Goal: Transaction & Acquisition: Purchase product/service

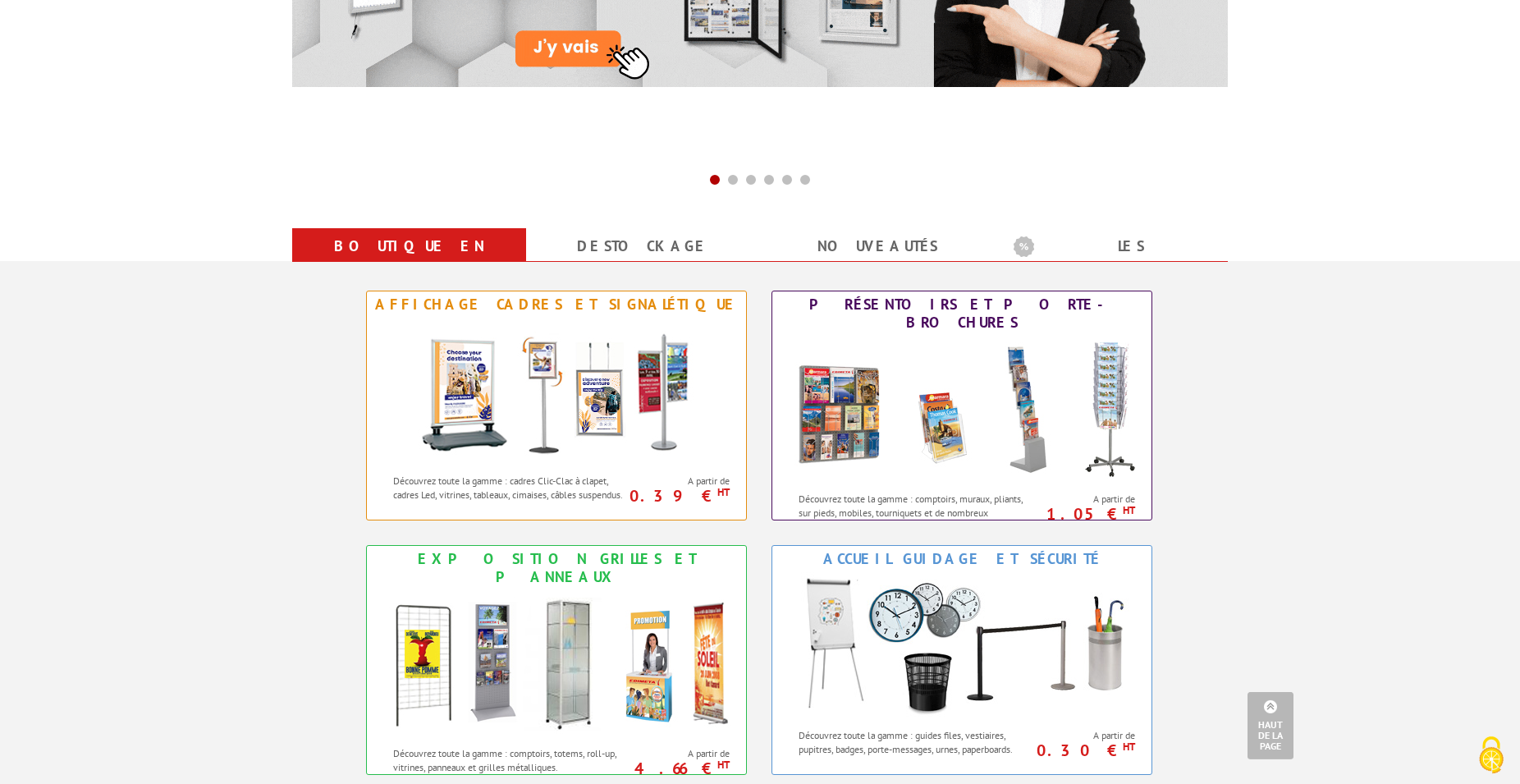
scroll to position [669, 0]
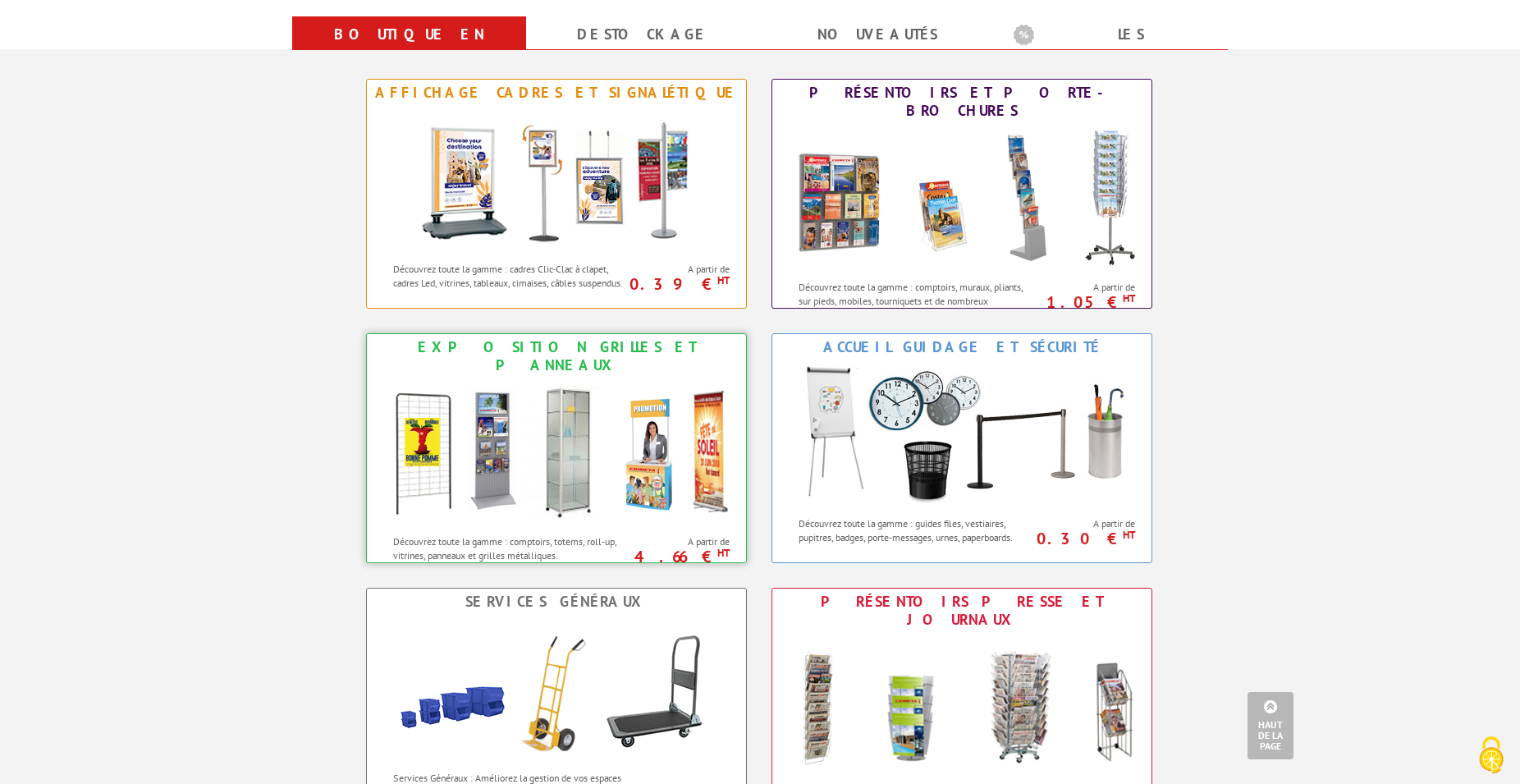
click at [523, 345] on div "Exposition Grilles et Panneaux" at bounding box center [556, 356] width 371 height 37
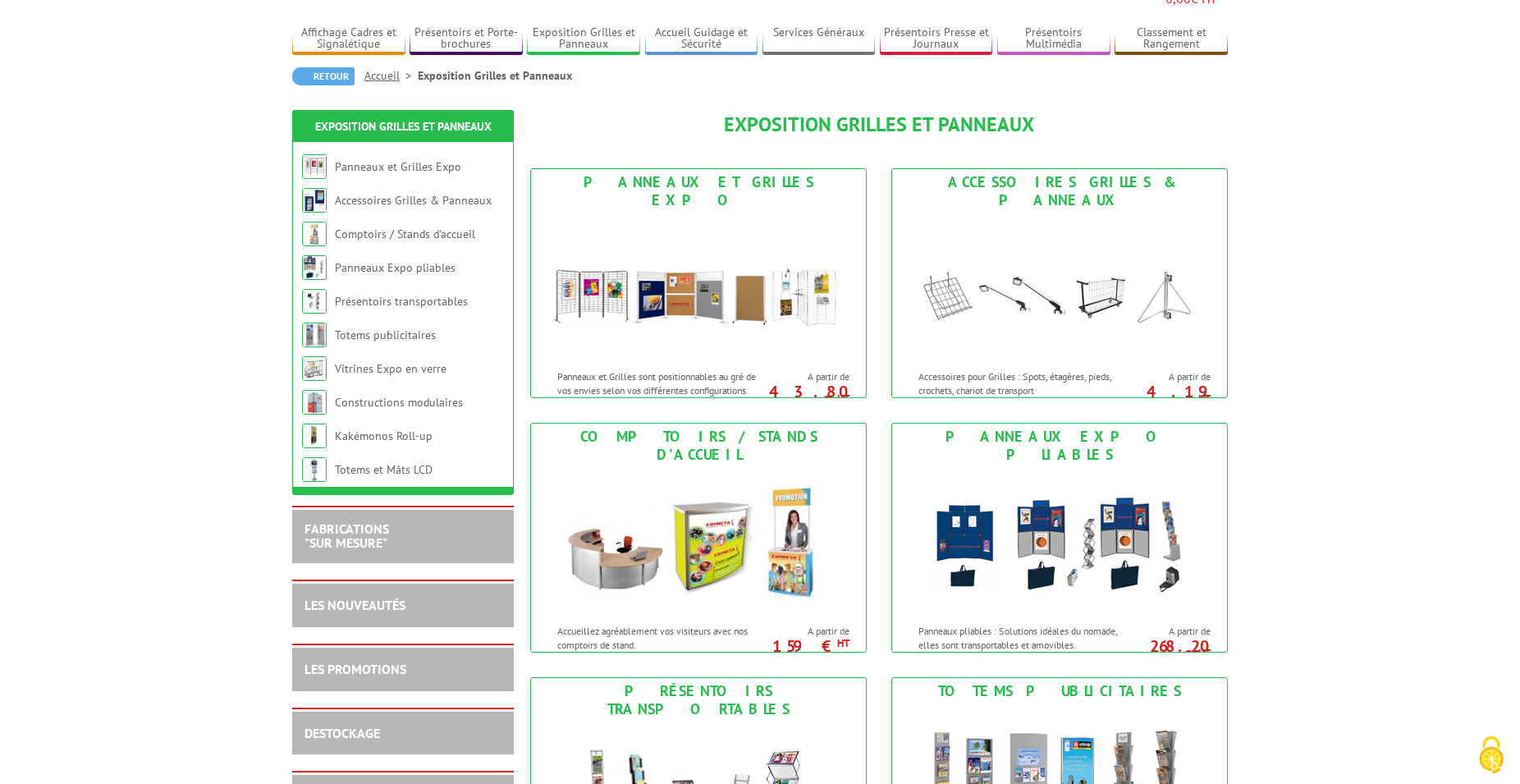
scroll to position [167, 0]
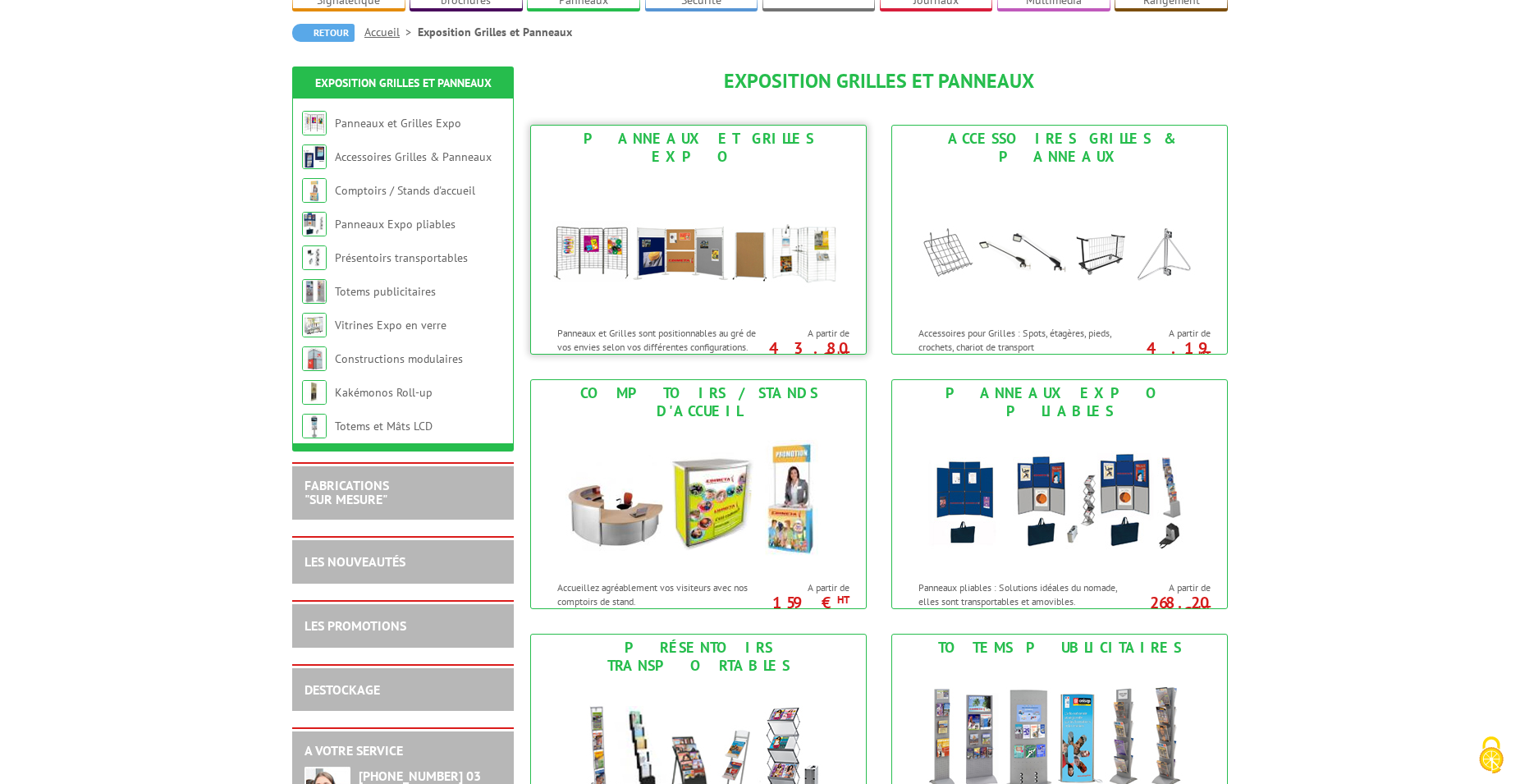
click at [653, 258] on img at bounding box center [698, 243] width 304 height 147
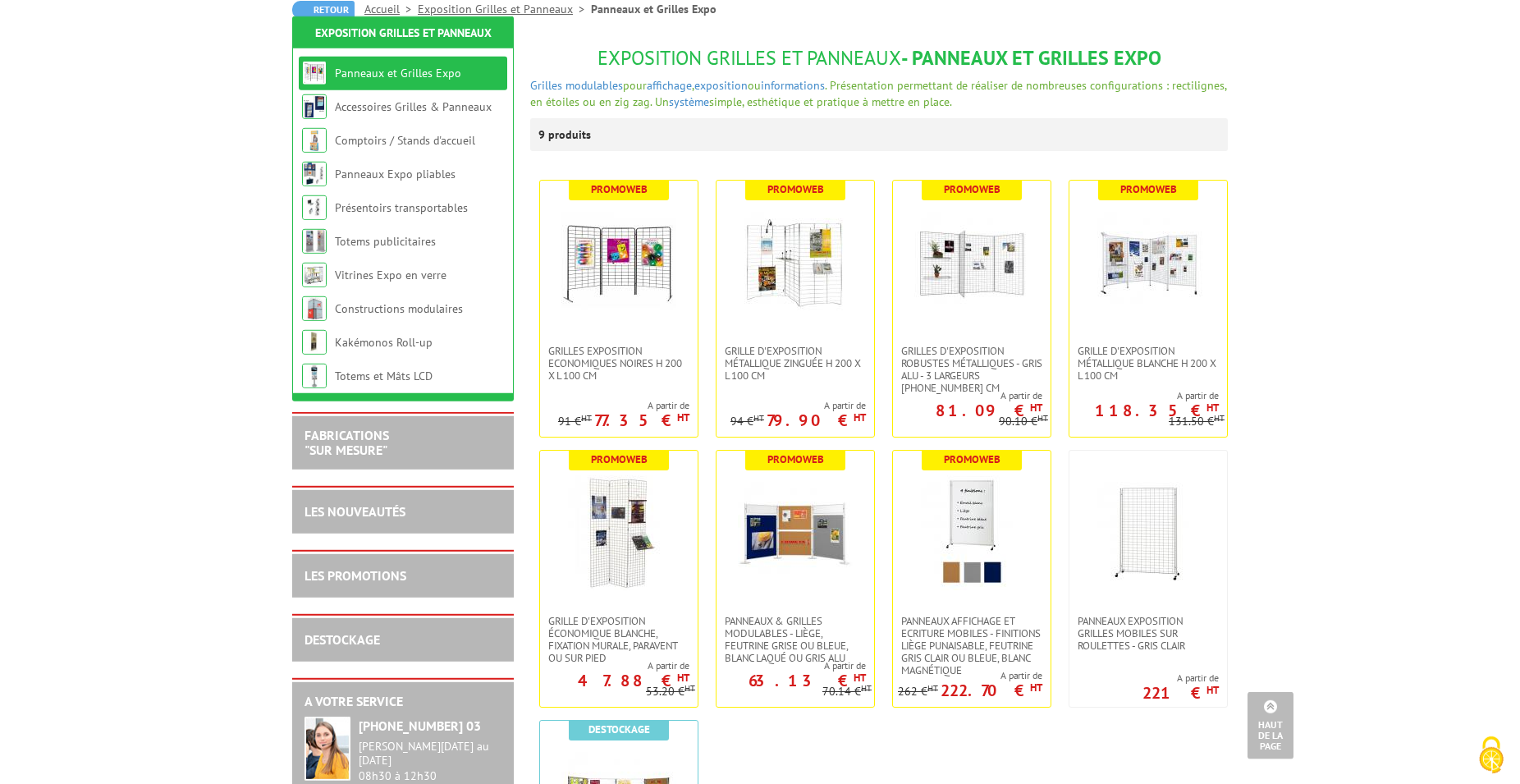
scroll to position [167, 0]
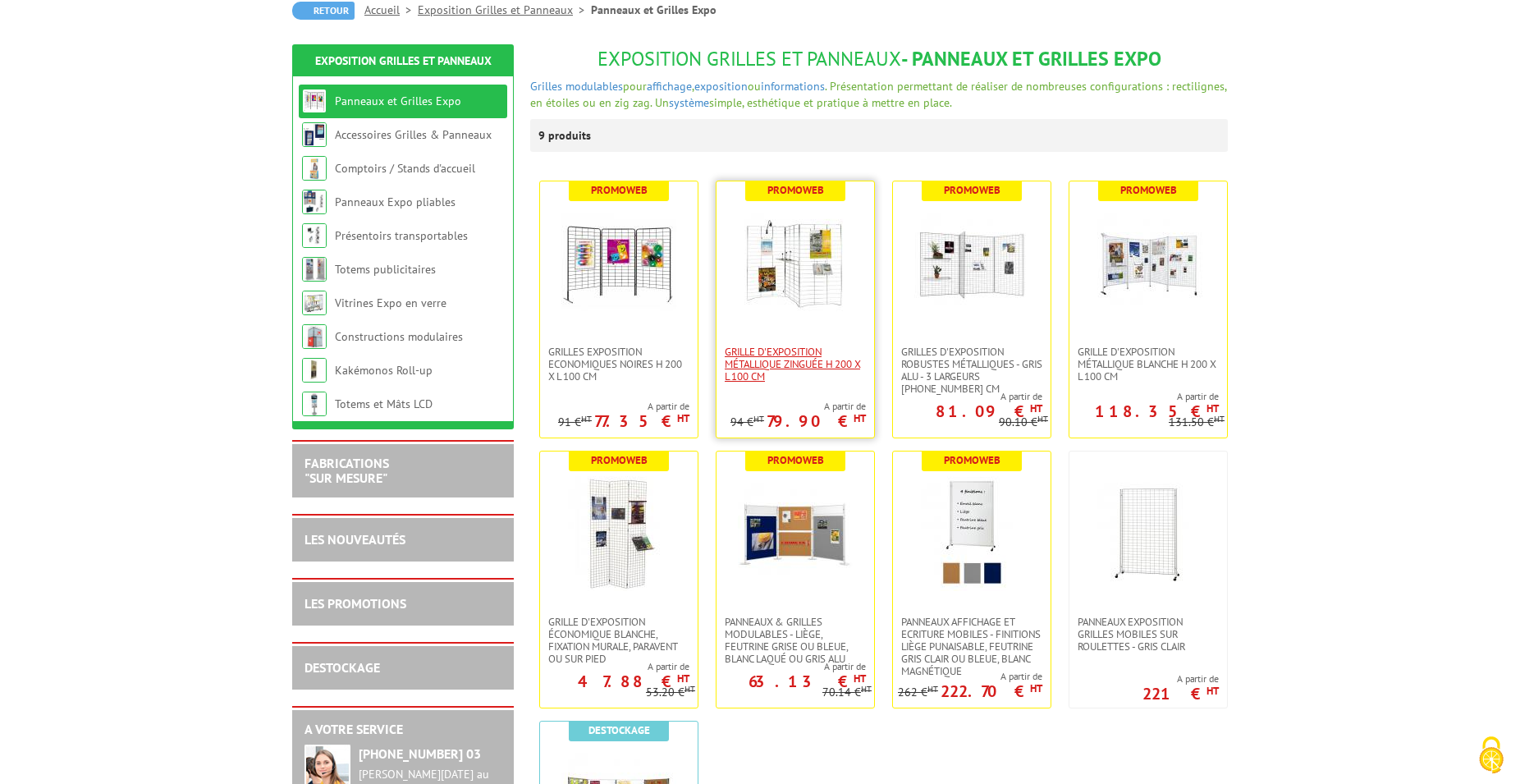
click at [767, 359] on span "Grille d'exposition métallique Zinguée H 200 x L 100 cm" at bounding box center [795, 363] width 141 height 37
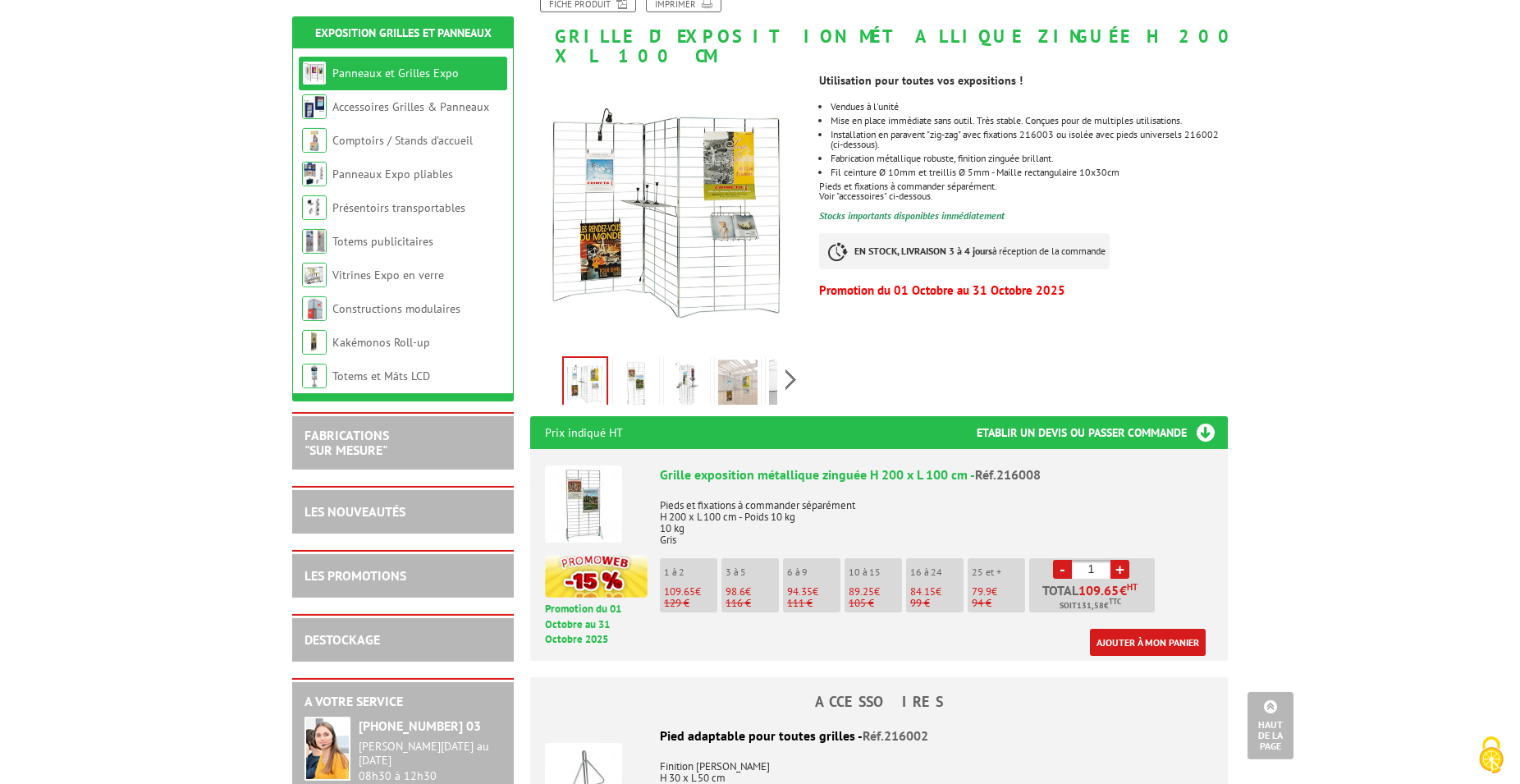
scroll to position [84, 0]
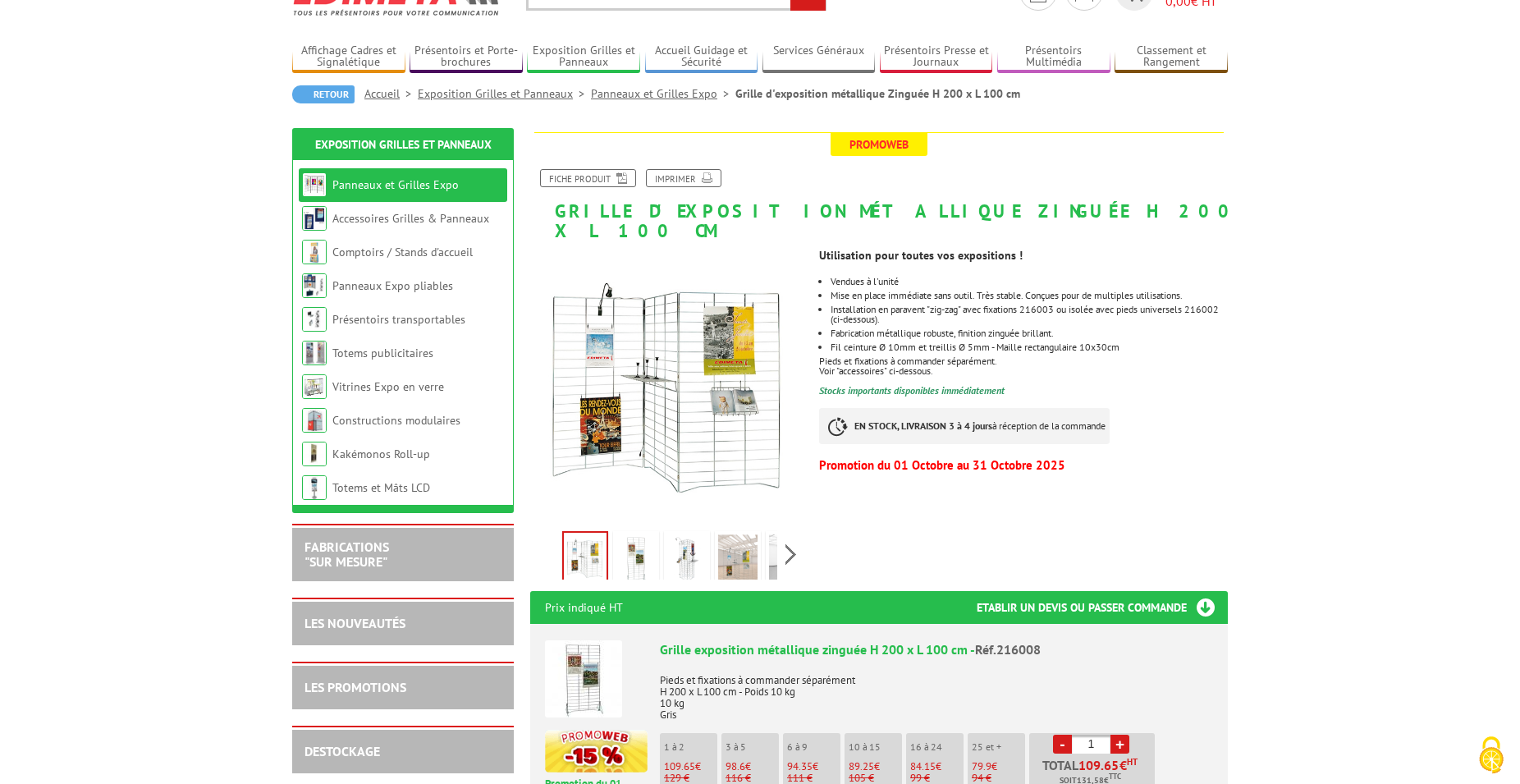
click at [366, 186] on link "Panneaux et Grilles Expo" at bounding box center [396, 184] width 127 height 15
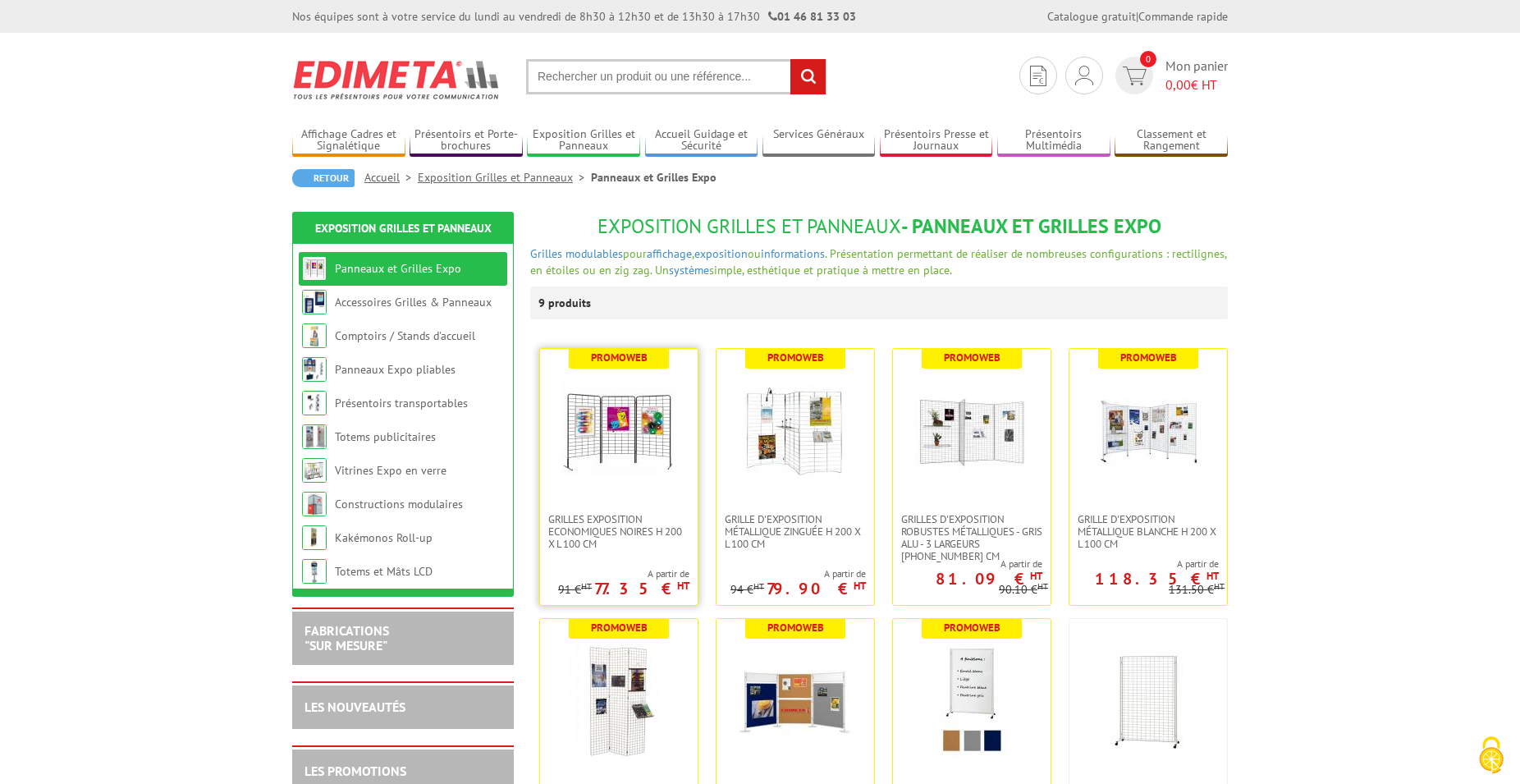
click at [577, 403] on img at bounding box center [619, 431] width 115 height 115
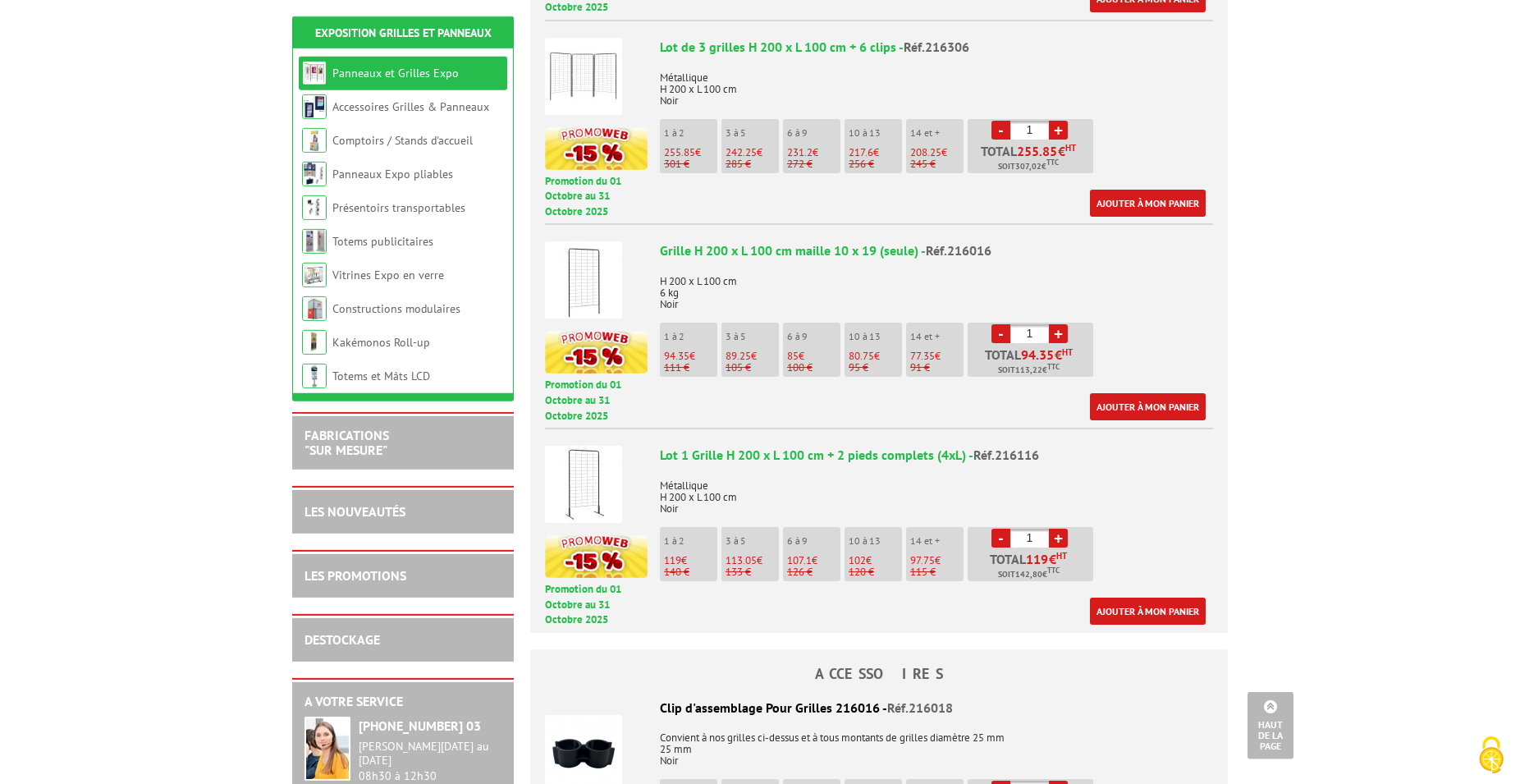
scroll to position [920, 0]
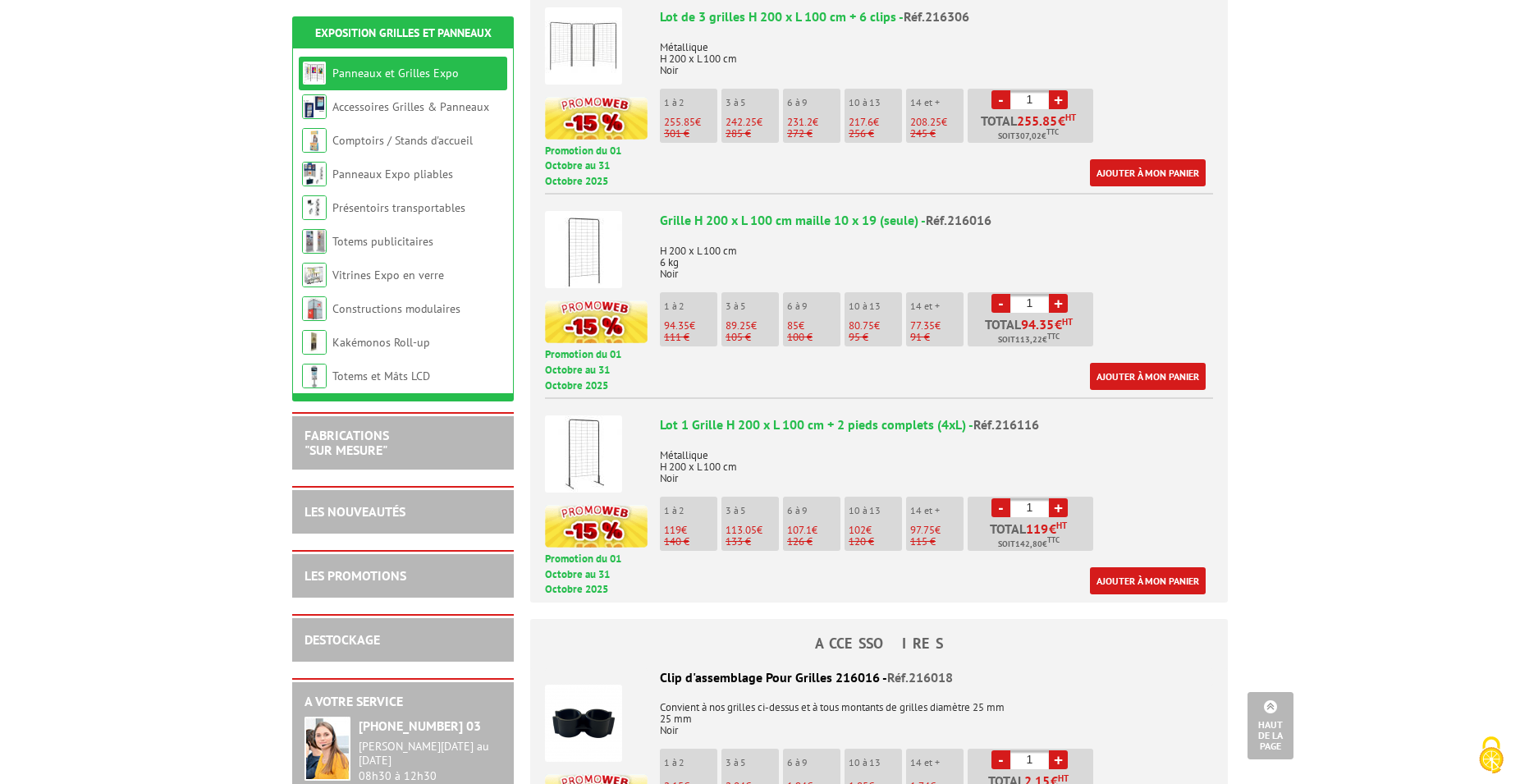
click at [1062, 498] on link "+" at bounding box center [1058, 507] width 19 height 19
type input "3"
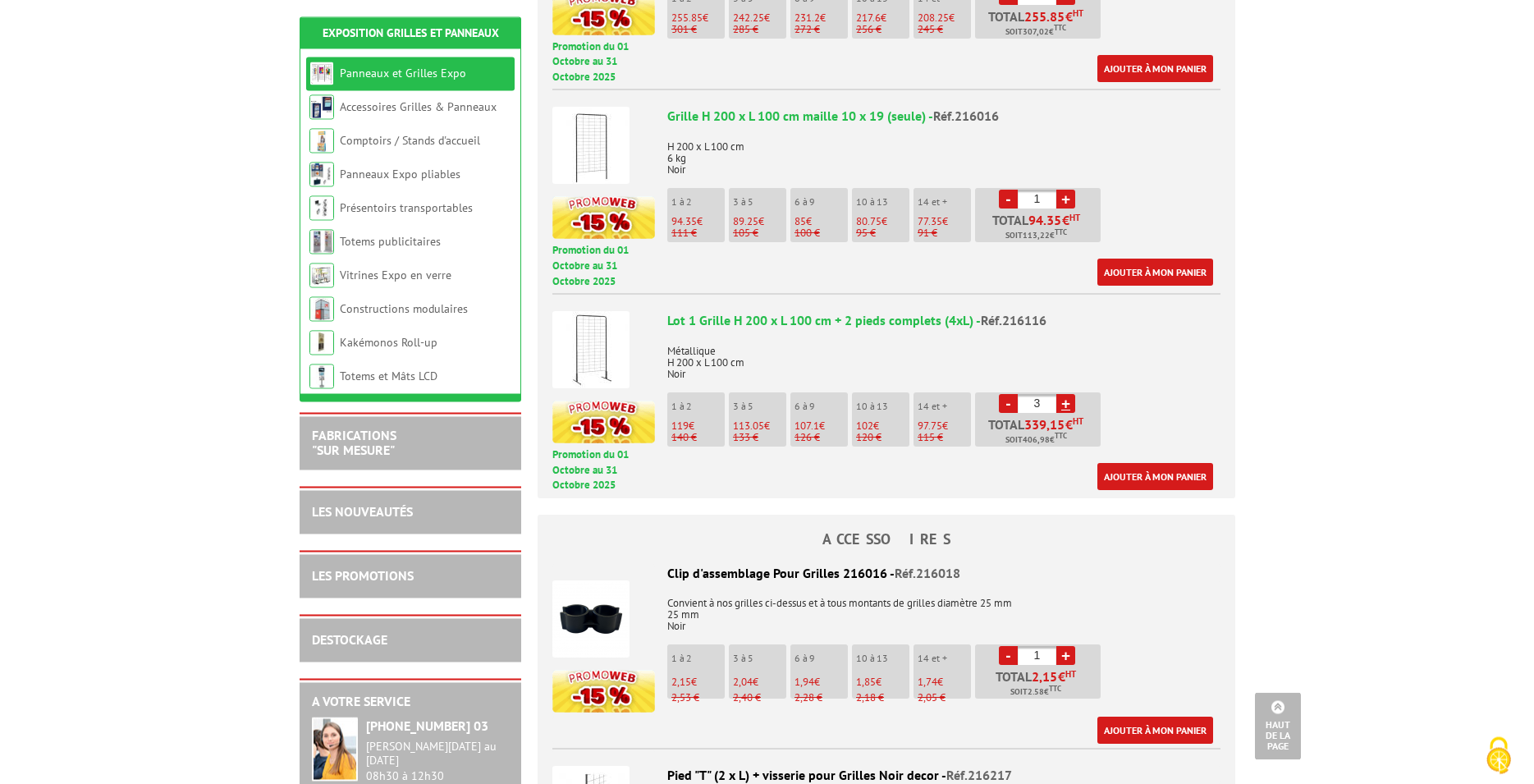
scroll to position [1004, 0]
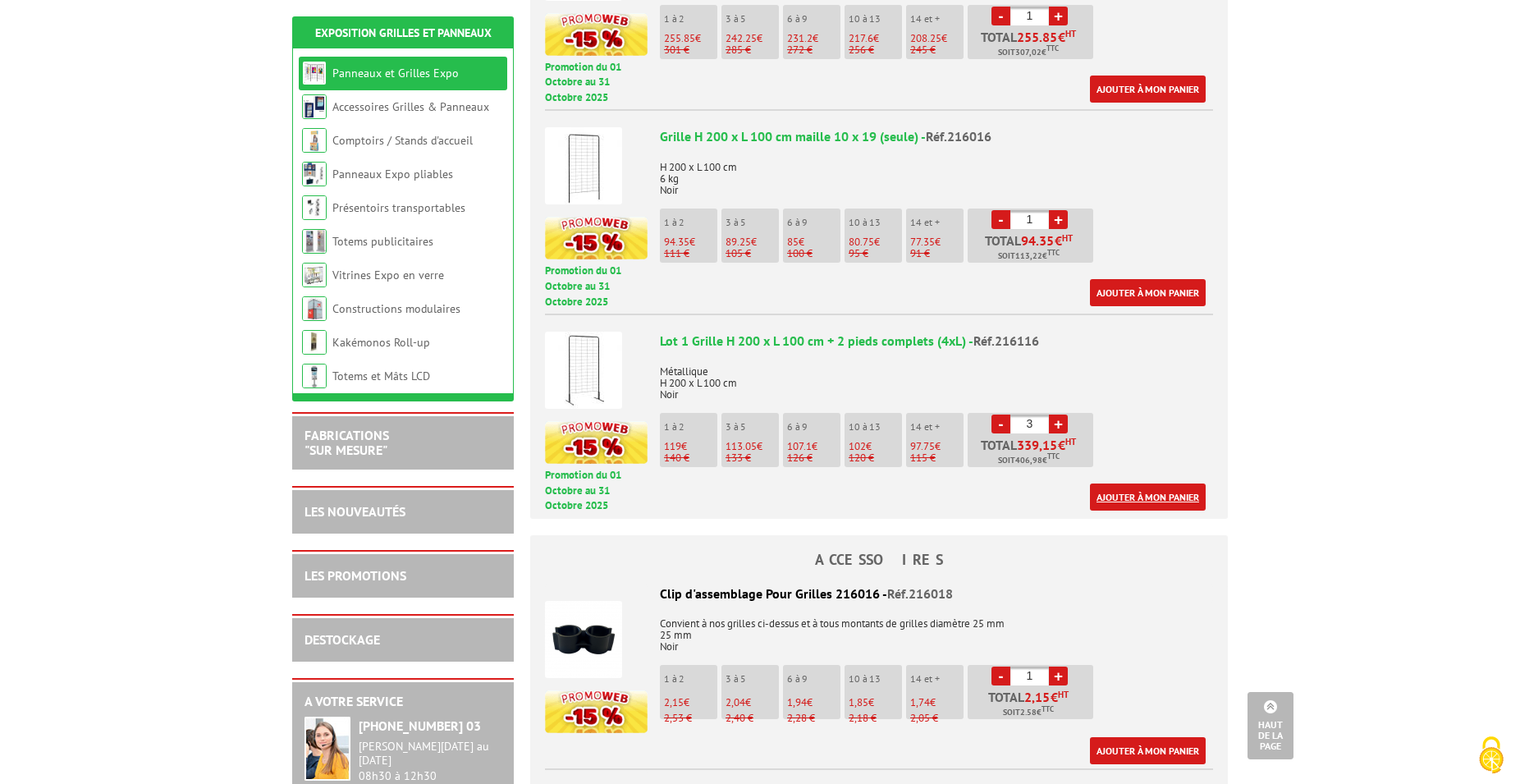
click at [1136, 483] on link "Ajouter à mon panier" at bounding box center [1147, 496] width 116 height 27
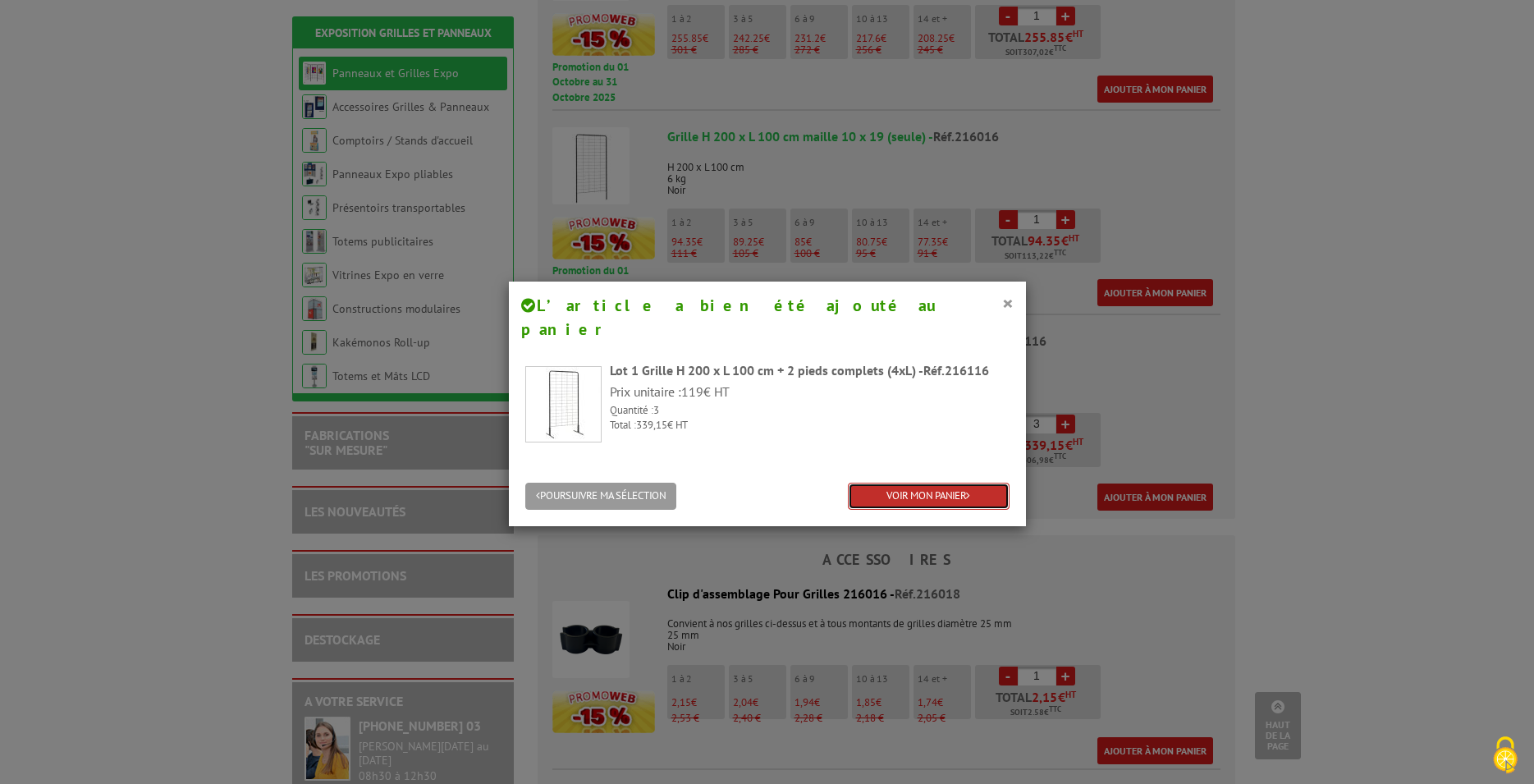
click at [937, 482] on link "VOIR MON PANIER" at bounding box center [929, 495] width 162 height 27
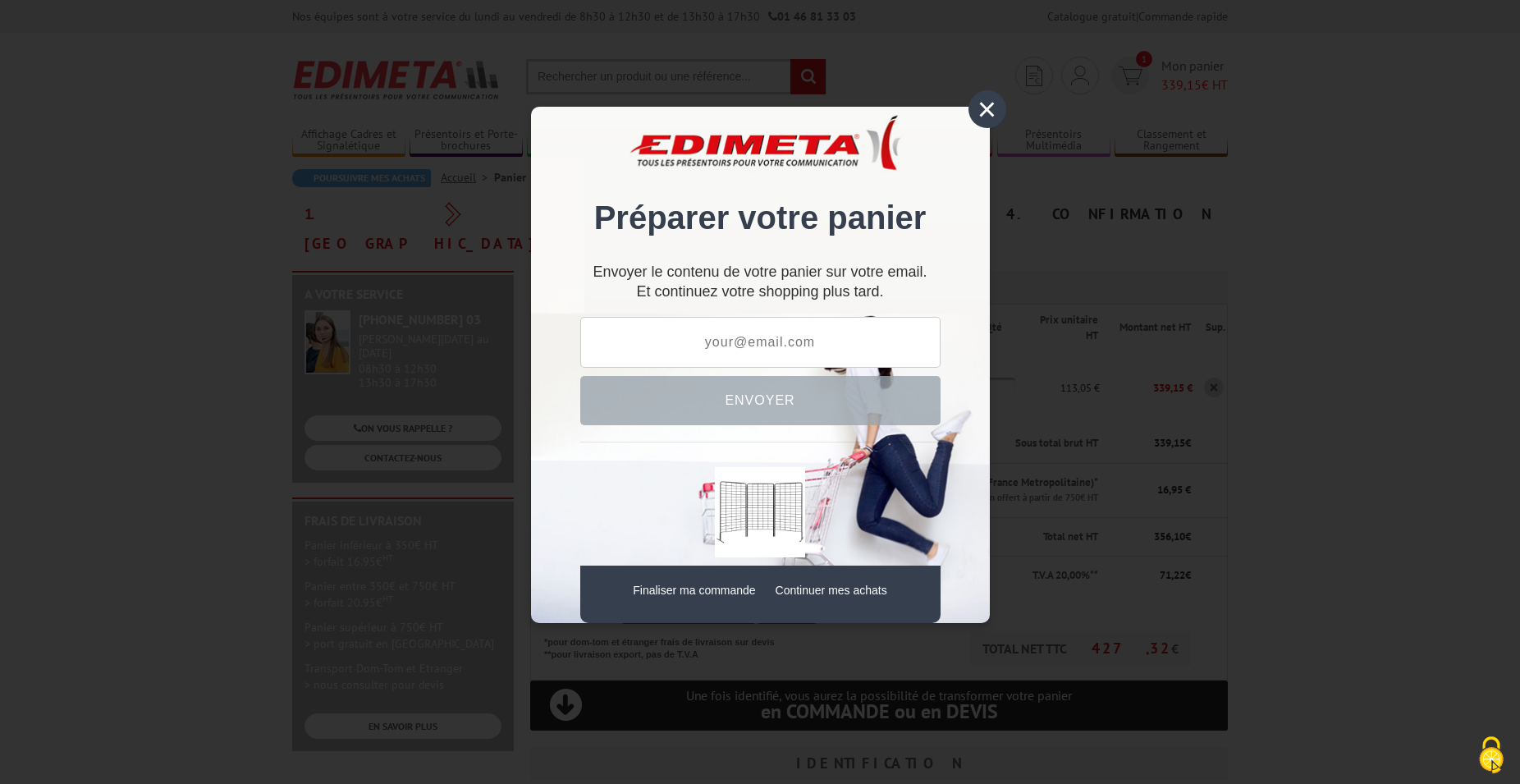
click at [985, 110] on div "×" at bounding box center [987, 109] width 38 height 38
